Goal: Task Accomplishment & Management: Complete application form

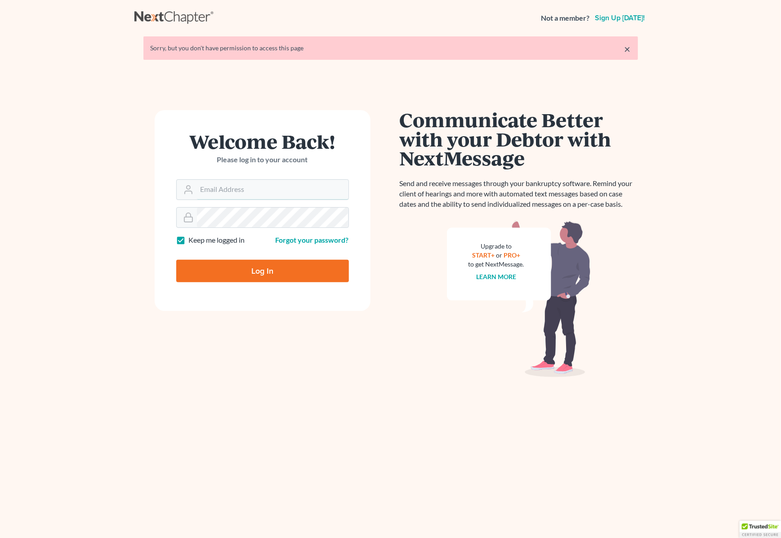
type input "Gary@backuslaw.org"
click at [257, 268] on input "Log In" at bounding box center [262, 271] width 173 height 22
type input "Thinking..."
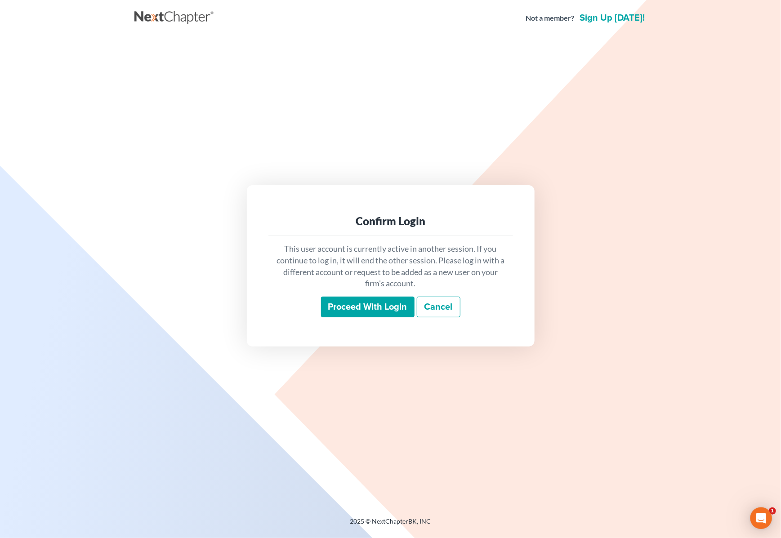
click at [352, 309] on input "Proceed with login" at bounding box center [367, 307] width 93 height 21
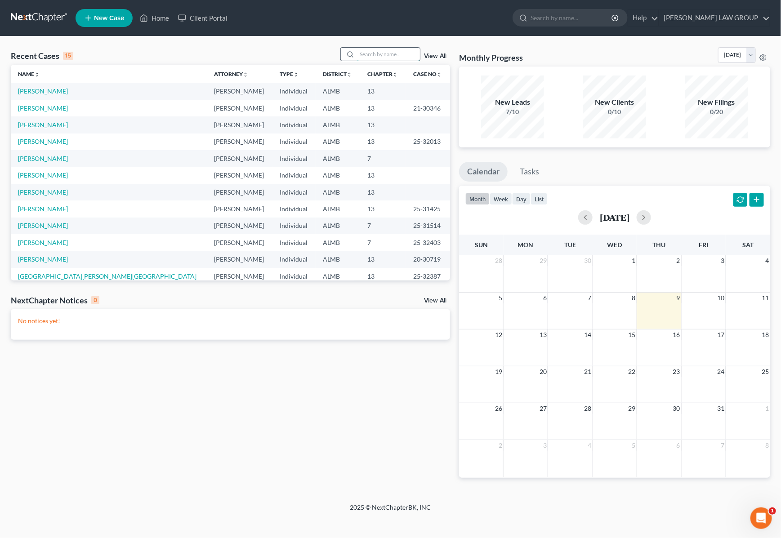
click at [376, 55] on input "search" at bounding box center [388, 54] width 63 height 13
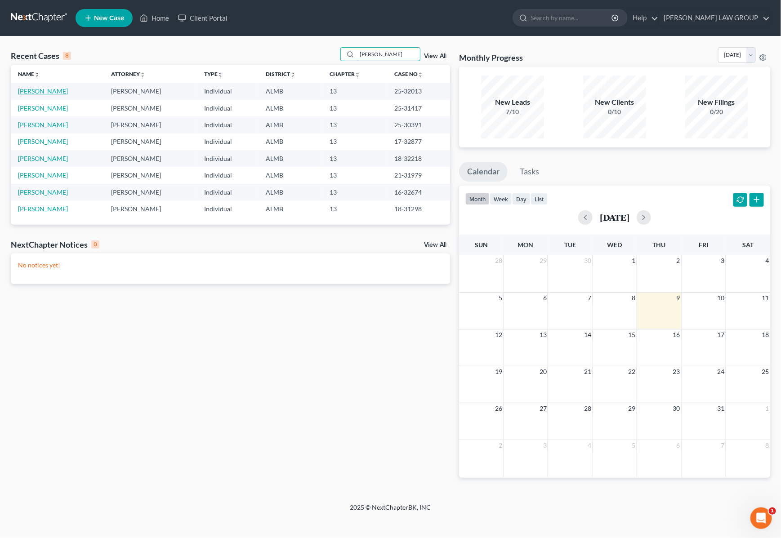
type input "howard"
click at [56, 89] on link "Howard, Yolanda" at bounding box center [43, 91] width 50 height 8
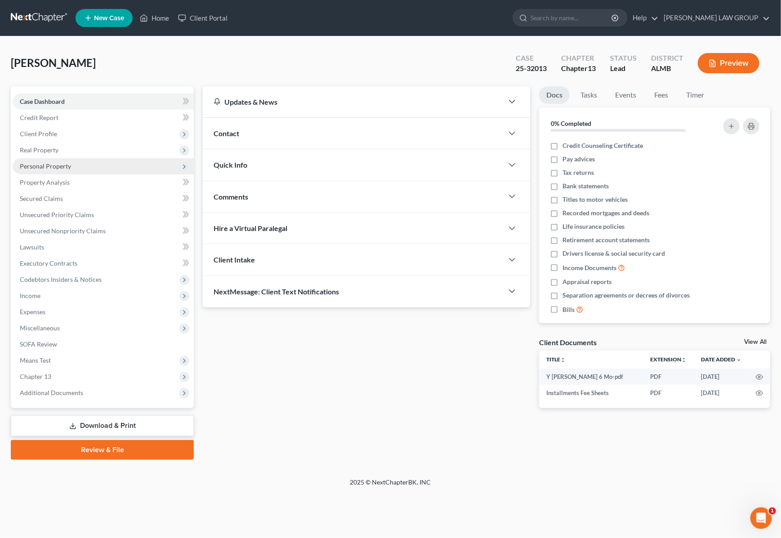
click at [50, 167] on span "Personal Property" at bounding box center [45, 166] width 51 height 8
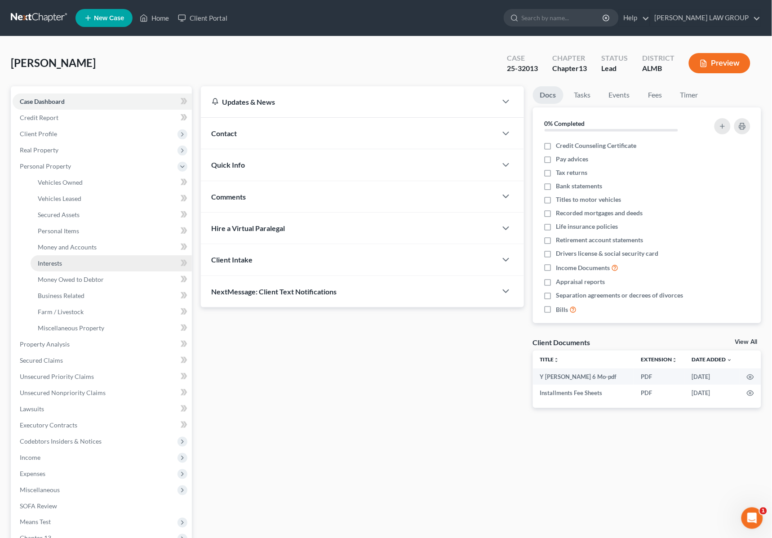
click at [63, 259] on link "Interests" at bounding box center [111, 263] width 161 height 16
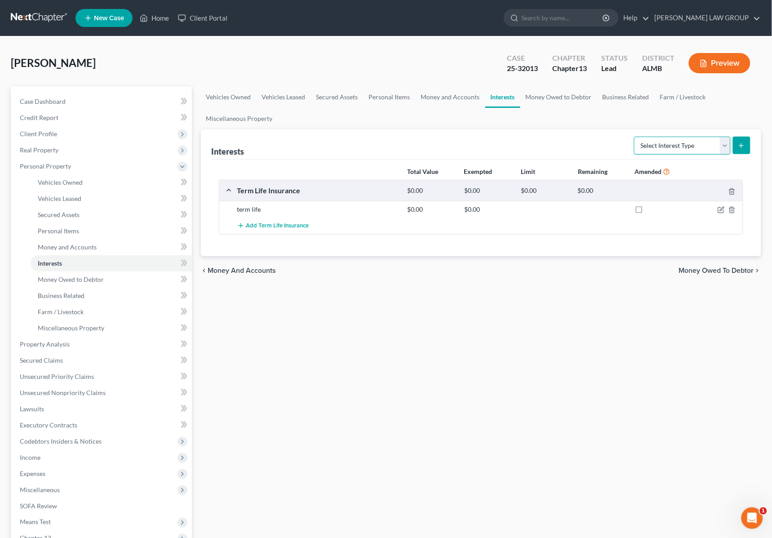
click at [727, 145] on select "Select Interest Type 401K Annuity Bond Education IRA Government Bond Government…" at bounding box center [682, 146] width 97 height 18
click at [527, 360] on div "Vehicles Owned Vehicles Leased Secured Assets Personal Items Money and Accounts…" at bounding box center [481, 353] width 570 height 535
click at [63, 281] on span "Money Owed to Debtor" at bounding box center [71, 280] width 66 height 8
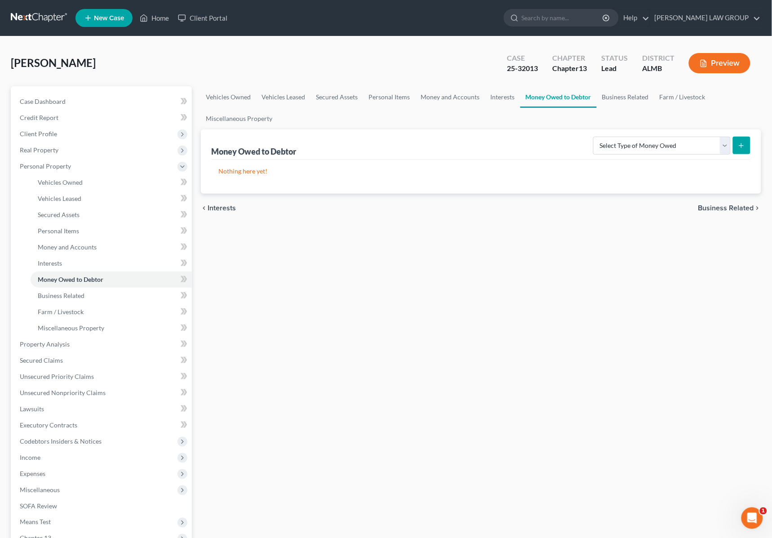
click at [732, 145] on form "Select Type of Money Owed Accounts Receivable Alimony Child Support Claims Agai…" at bounding box center [671, 146] width 157 height 18
click at [727, 147] on select "Select Type of Money Owed Accounts Receivable Alimony Child Support Claims Agai…" at bounding box center [662, 146] width 138 height 18
select select "other_contingent_and_unliquidated_claims"
click at [595, 137] on select "Select Type of Money Owed Accounts Receivable Alimony Child Support Claims Agai…" at bounding box center [662, 146] width 138 height 18
click at [740, 142] on icon "submit" at bounding box center [741, 145] width 7 height 7
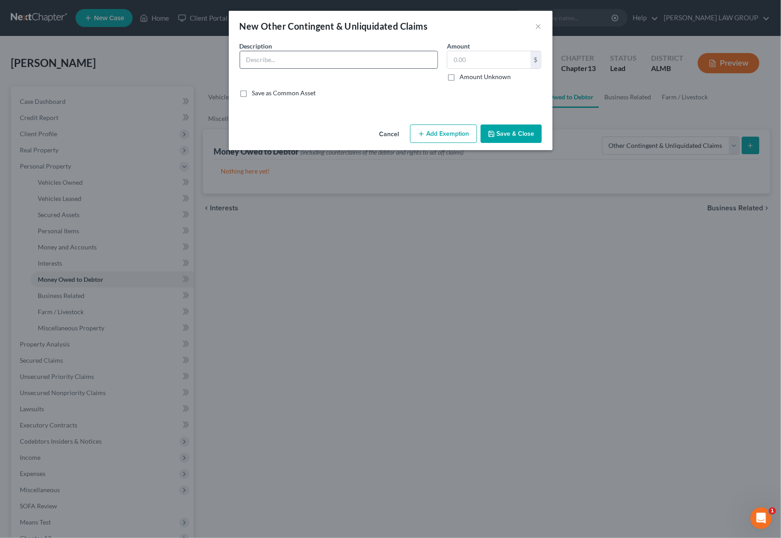
click at [347, 56] on input "text" at bounding box center [338, 59] width 197 height 17
type input "Possible Cause of Action Regarding Zantac"
click at [459, 78] on label "Amount Unknown" at bounding box center [484, 76] width 51 height 9
click at [463, 78] on input "Amount Unknown" at bounding box center [466, 75] width 6 height 6
checkbox input "true"
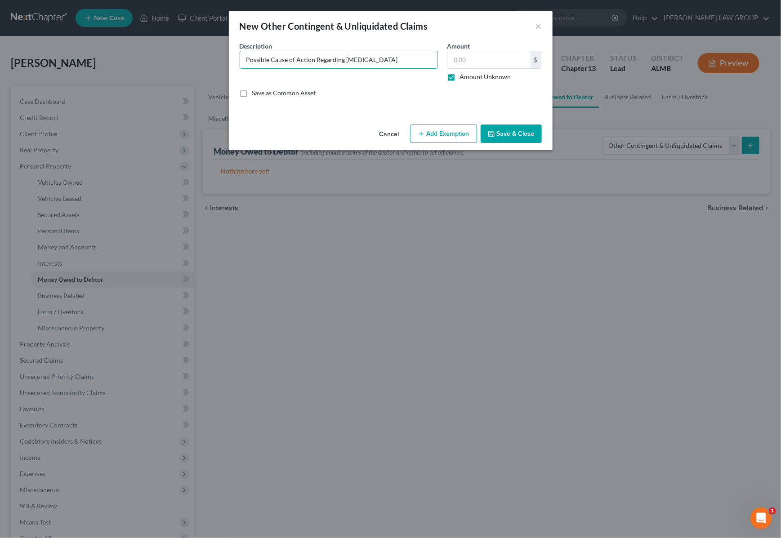
type input "0.00"
click at [517, 136] on button "Save & Close" at bounding box center [510, 133] width 61 height 19
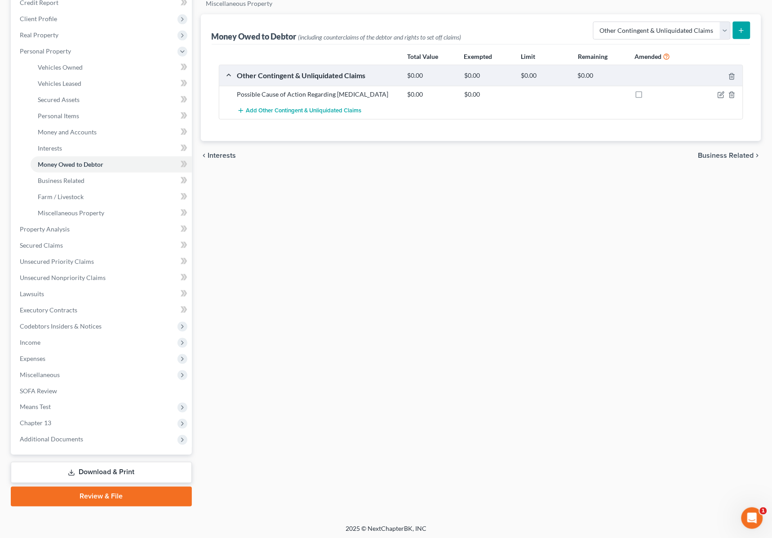
scroll to position [117, 0]
click at [159, 470] on link "Download & Print" at bounding box center [101, 470] width 181 height 21
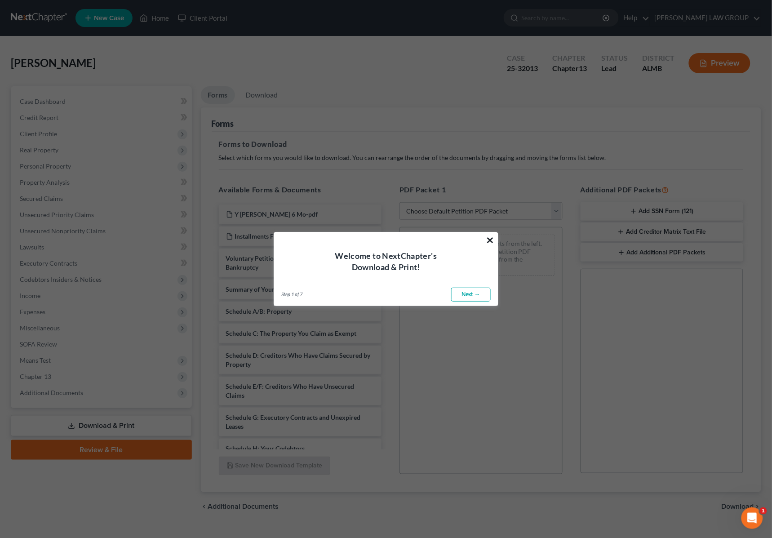
click at [488, 237] on button "×" at bounding box center [490, 240] width 9 height 14
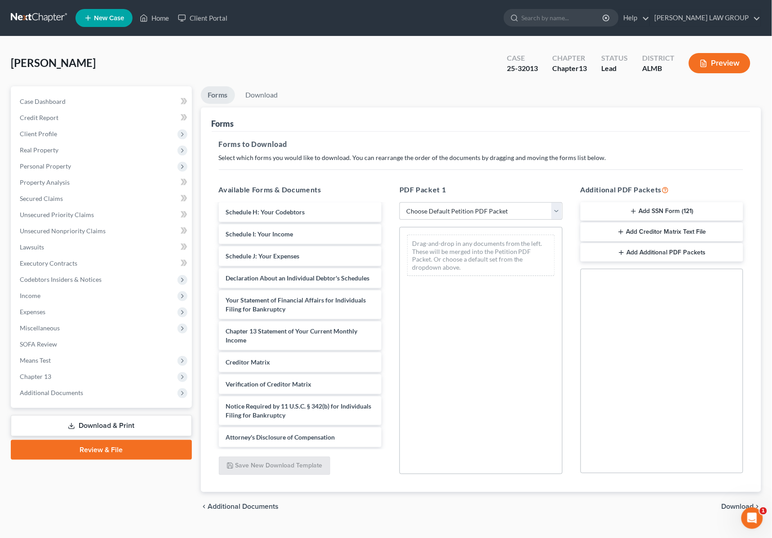
scroll to position [245, 0]
click at [82, 344] on link "SOFA Review" at bounding box center [102, 344] width 179 height 16
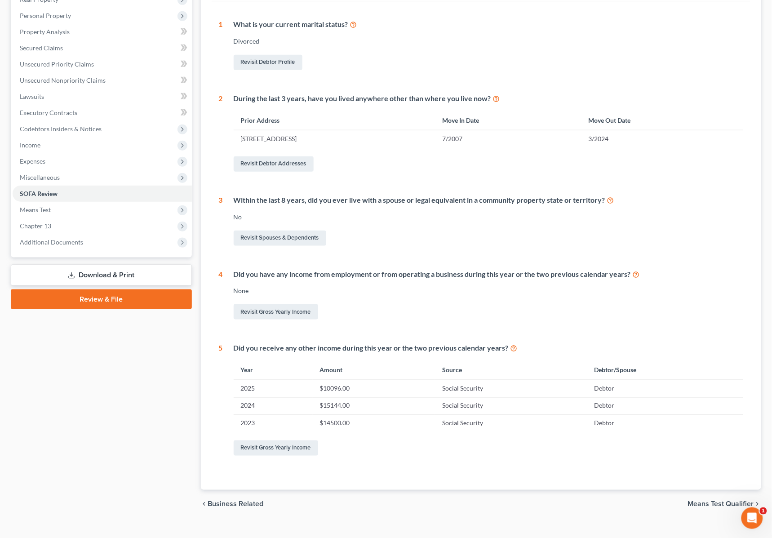
scroll to position [165, 0]
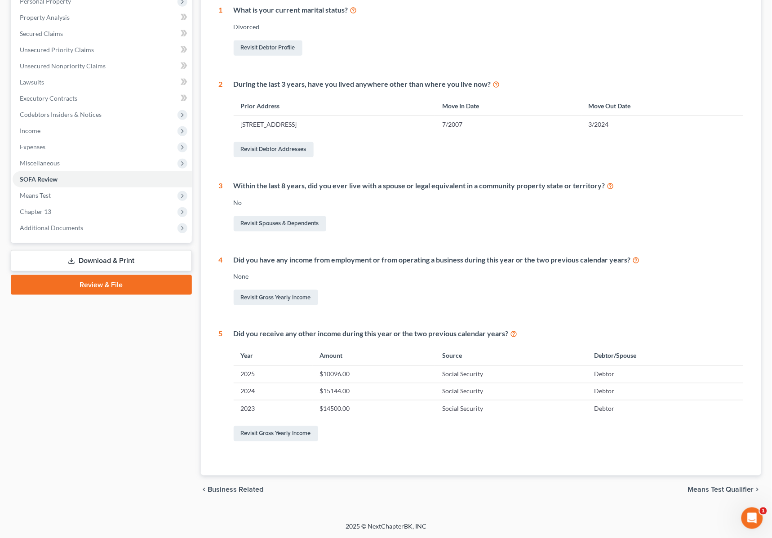
click at [106, 256] on link "Download & Print" at bounding box center [101, 260] width 181 height 21
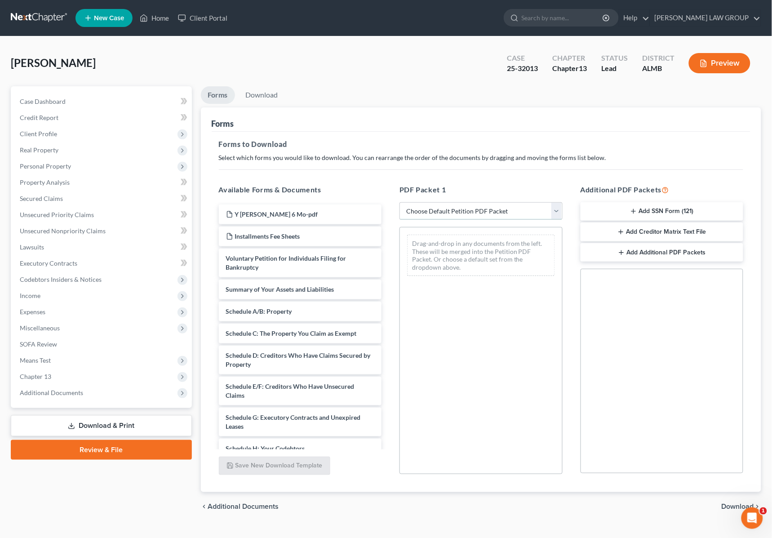
click at [480, 209] on select "Choose Default Petition PDF Packet Complete Bankruptcy Petition (all forms and …" at bounding box center [481, 211] width 163 height 18
select select "2"
click at [400, 202] on select "Choose Default Petition PDF Packet Complete Bankruptcy Petition (all forms and …" at bounding box center [481, 211] width 163 height 18
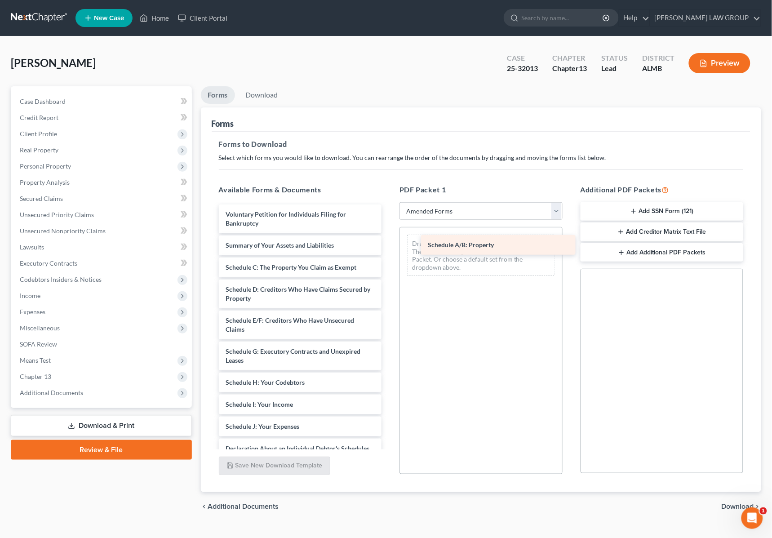
drag, startPoint x: 274, startPoint y: 270, endPoint x: 454, endPoint y: 245, distance: 181.4
click at [389, 245] on div "Schedule A/B: Property Voluntary Petition for Individuals Filing for Bankruptcy…" at bounding box center [301, 411] width 178 height 413
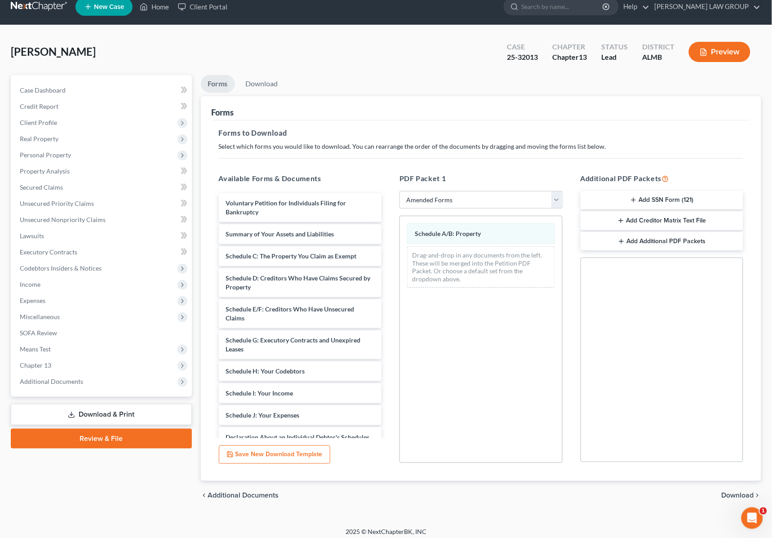
scroll to position [17, 0]
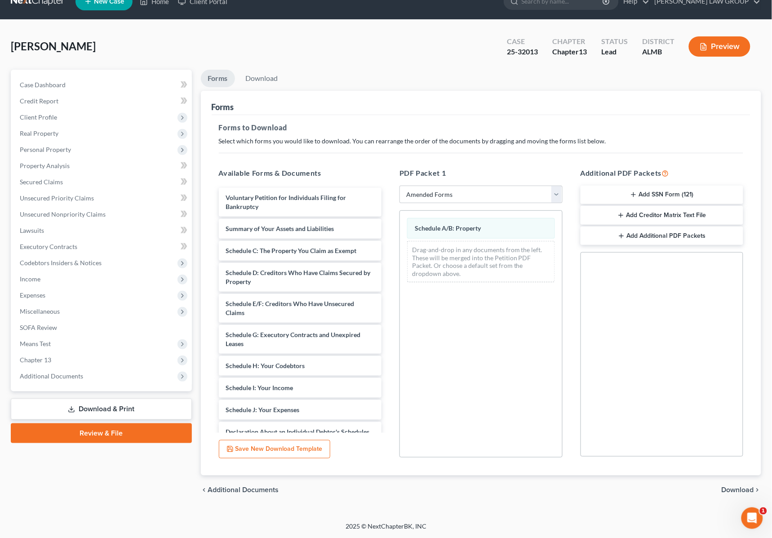
click at [735, 488] on span "Download" at bounding box center [738, 489] width 32 height 7
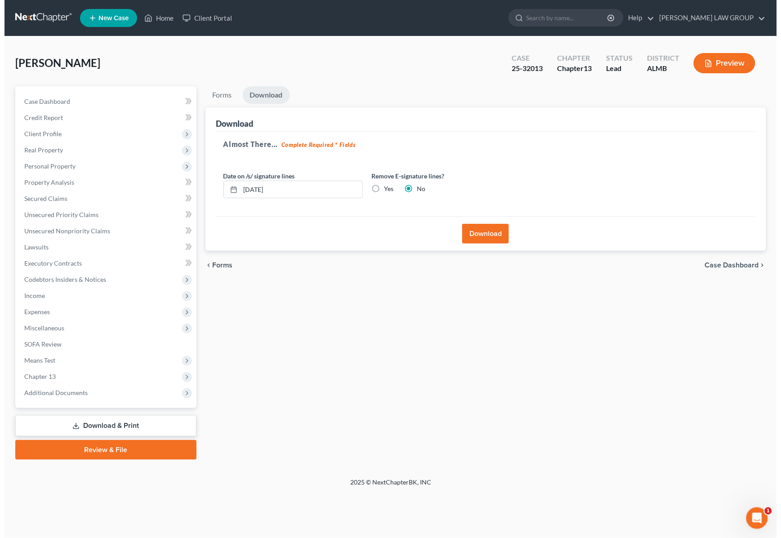
scroll to position [0, 0]
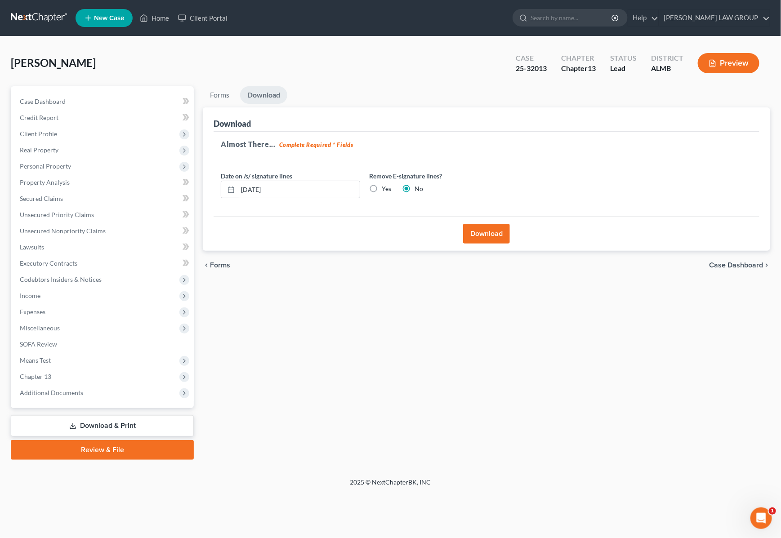
click at [479, 232] on button "Download" at bounding box center [486, 234] width 47 height 20
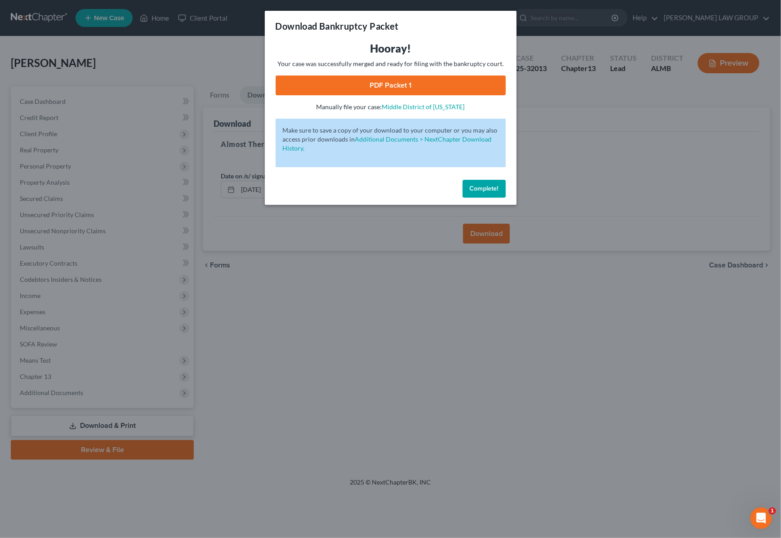
click at [378, 88] on link "PDF Packet 1" at bounding box center [391, 86] width 230 height 20
click at [616, 142] on div "Download Bankruptcy Packet Hooray! Your case was successfully merged and ready …" at bounding box center [390, 269] width 781 height 538
